Goal: Participate in discussion: Engage in conversation with other users on a specific topic

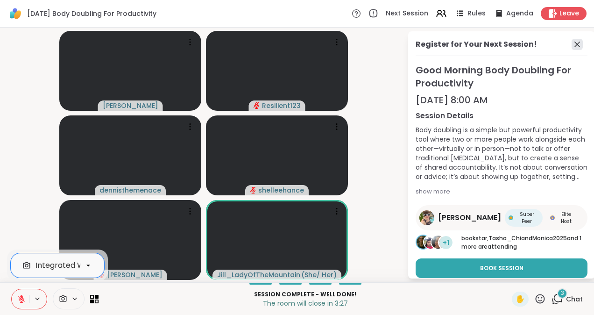
click at [571, 43] on icon at bounding box center [576, 44] width 11 height 11
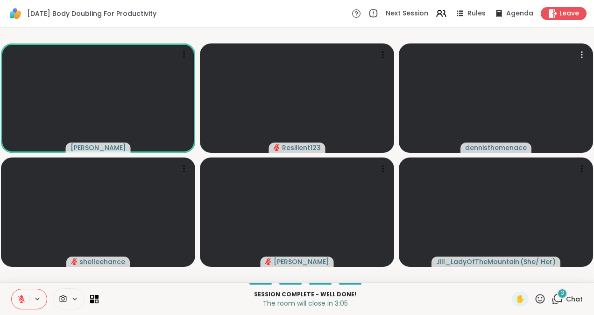
click at [561, 293] on span "3" at bounding box center [562, 293] width 3 height 8
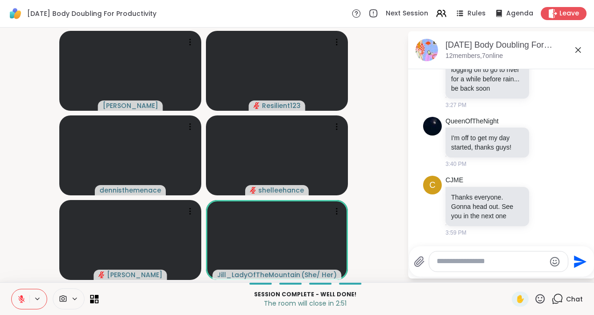
scroll to position [1117, 0]
click at [579, 52] on icon at bounding box center [577, 49] width 11 height 11
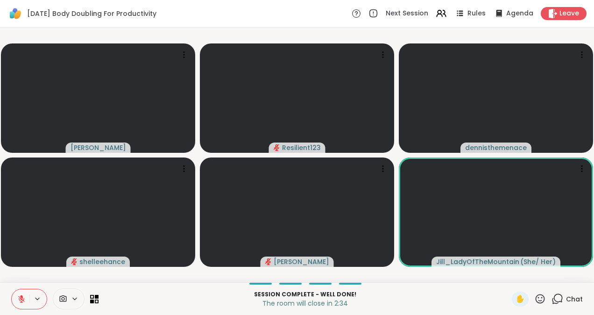
click at [554, 299] on icon at bounding box center [557, 299] width 12 height 12
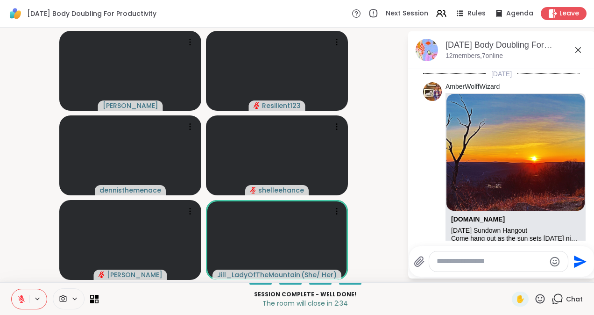
scroll to position [1085, 0]
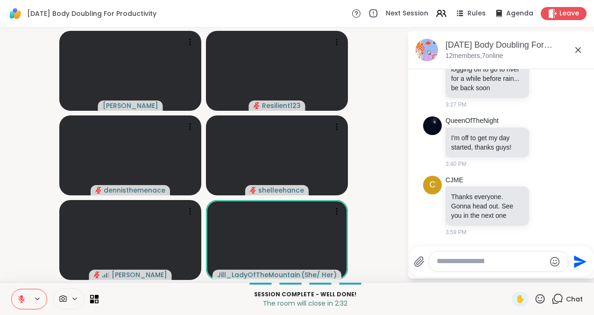
click at [468, 263] on textarea "Type your message" at bounding box center [490, 261] width 109 height 10
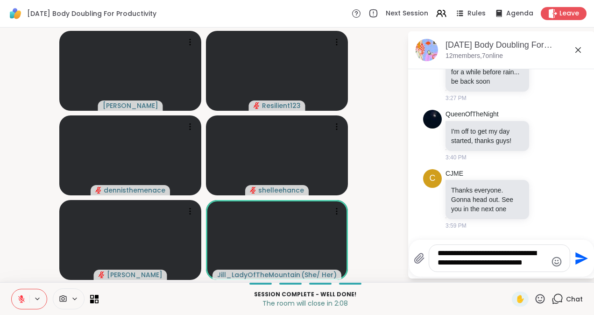
type textarea "**********"
click at [581, 259] on icon "Send" at bounding box center [581, 258] width 13 height 13
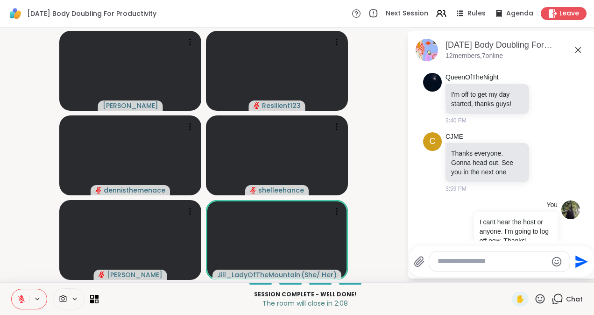
scroll to position [1162, 0]
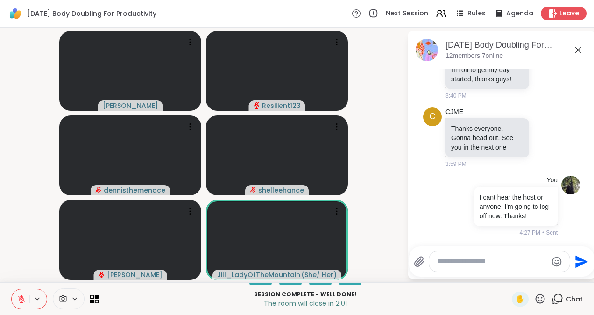
click at [577, 50] on icon at bounding box center [578, 50] width 6 height 6
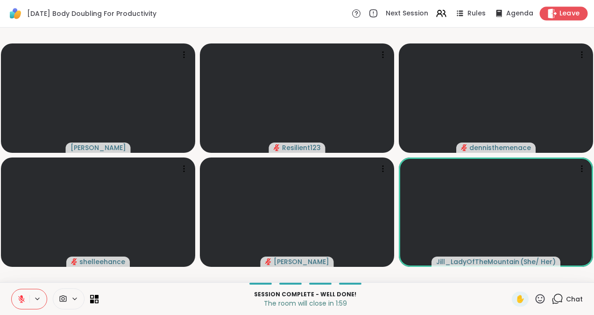
click at [562, 11] on span "Leave" at bounding box center [569, 14] width 21 height 10
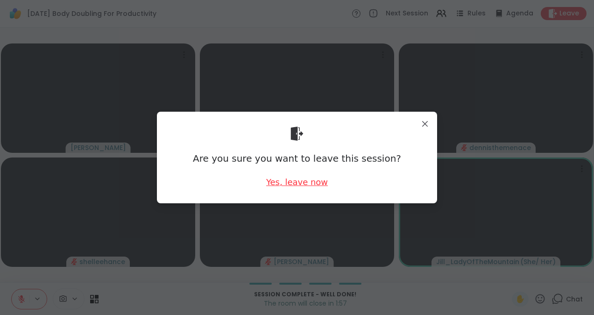
click at [297, 182] on div "Yes, leave now" at bounding box center [297, 182] width 62 height 12
